Goal: Information Seeking & Learning: Compare options

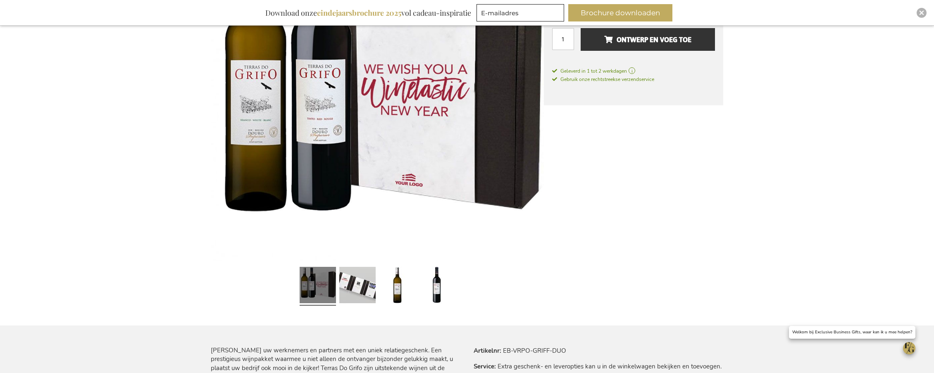
scroll to position [252, 0]
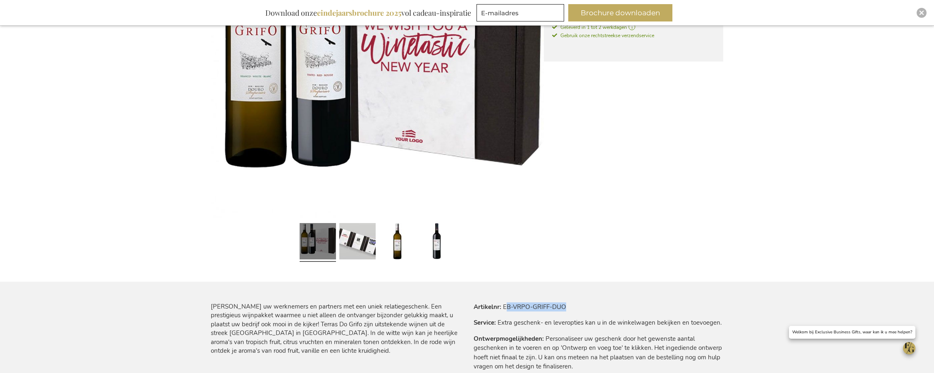
drag, startPoint x: 505, startPoint y: 306, endPoint x: 570, endPoint y: 308, distance: 65.3
click at [570, 308] on tr "Artikelnr EB-VRPO-GRIFF-DUO" at bounding box center [598, 306] width 250 height 9
click at [0, 0] on td "EB-VRPO-GRIFF-DUO" at bounding box center [0, 0] width 0 height 0
drag, startPoint x: 513, startPoint y: 306, endPoint x: 566, endPoint y: 306, distance: 52.9
click at [0, 0] on td "EB-VRPO-GRIFF-DUO" at bounding box center [0, 0] width 0 height 0
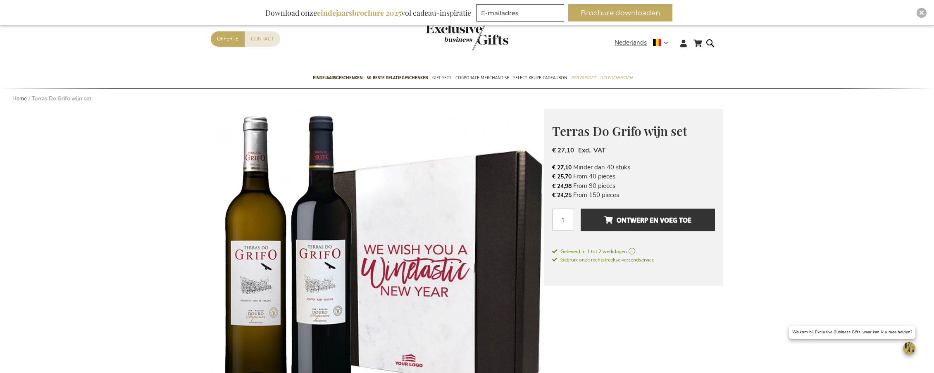
scroll to position [0, 0]
